Goal: Task Accomplishment & Management: Manage account settings

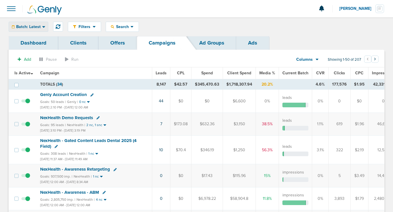
click at [36, 29] on span "Batch: Latest" at bounding box center [28, 27] width 25 height 4
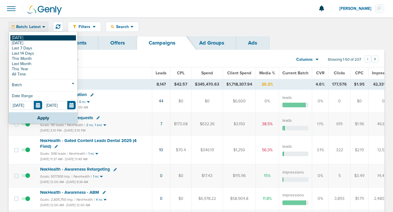
click at [35, 37] on link "[DATE]" at bounding box center [43, 37] width 66 height 5
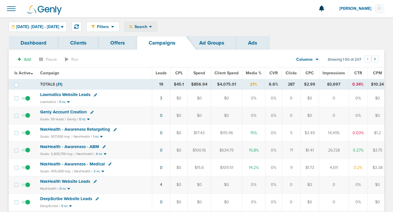
click at [149, 25] on span "Search" at bounding box center [141, 26] width 16 height 5
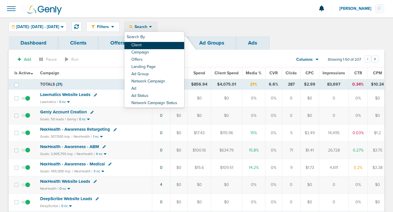
click at [156, 44] on link "Client" at bounding box center [154, 45] width 60 height 7
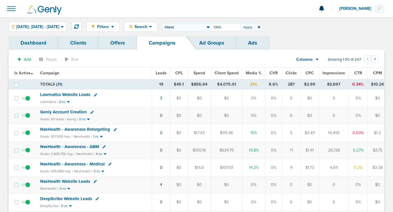
type input "DMG"
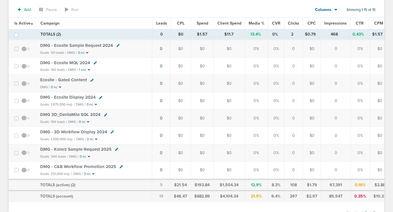
scroll to position [173, 0]
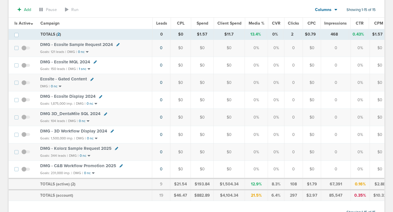
click at [25, 172] on span at bounding box center [25, 172] width 9 height 0
click at [26, 170] on input "checkbox" at bounding box center [26, 170] width 0 height 0
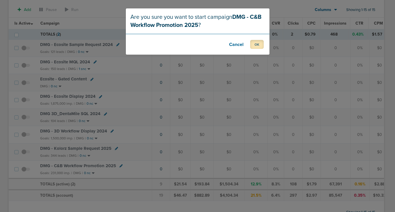
click at [259, 42] on button "OK" at bounding box center [257, 44] width 14 height 9
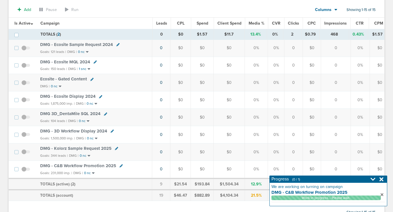
click at [85, 167] on span "DMG - C&B Workflow Promotion 2025" at bounding box center [78, 165] width 76 height 5
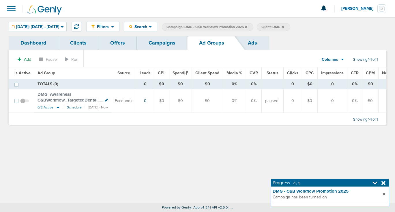
click at [57, 104] on icon at bounding box center [55, 105] width 3 height 3
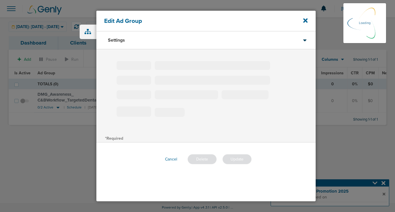
type input "DMG_Awareness_C&BWorkflow_TargetedDental_Dental"
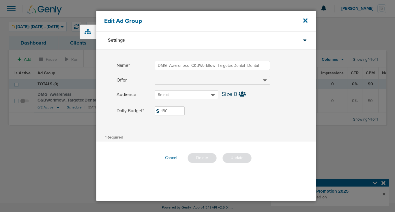
click at [172, 111] on input "180" at bounding box center [170, 110] width 30 height 9
type input "1"
type input "25"
click at [236, 158] on button "Update" at bounding box center [237, 158] width 29 height 10
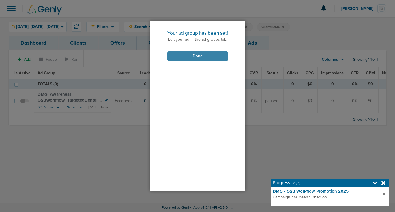
click at [178, 57] on button "Done" at bounding box center [197, 56] width 61 height 10
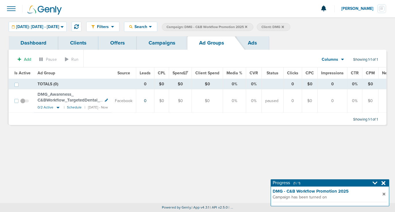
click at [23, 104] on span at bounding box center [24, 104] width 9 height 0
click at [25, 102] on input "checkbox" at bounding box center [25, 102] width 0 height 0
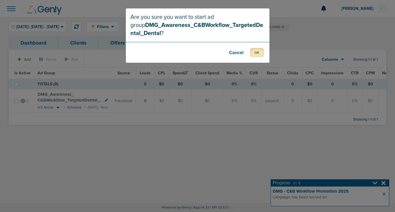
click at [258, 52] on button "OK" at bounding box center [257, 52] width 14 height 9
